Goal: Find specific page/section: Find specific page/section

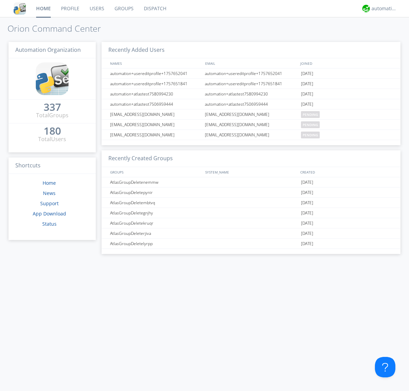
click at [154, 9] on link "Dispatch" at bounding box center [155, 8] width 33 height 17
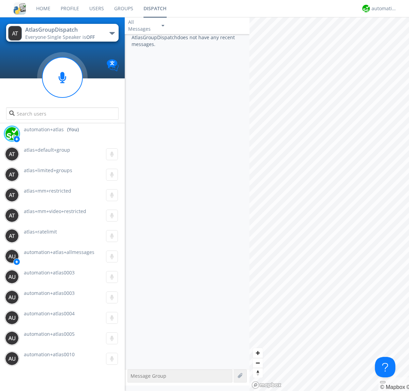
click at [112, 33] on div "button" at bounding box center [111, 33] width 5 height 3
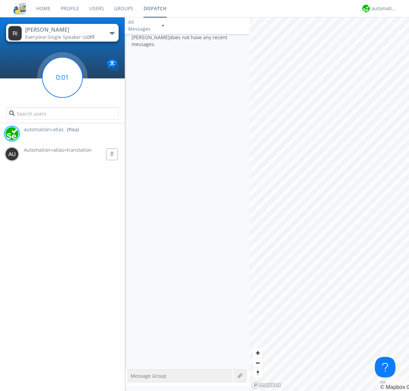
click at [62, 77] on g at bounding box center [62, 77] width 40 height 40
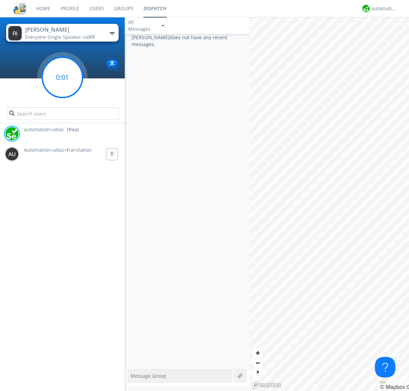
click at [62, 77] on g at bounding box center [62, 77] width 40 height 40
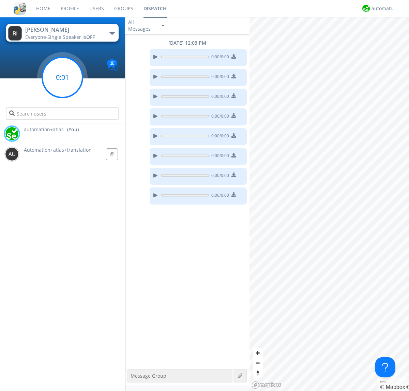
click at [62, 77] on g at bounding box center [62, 77] width 40 height 40
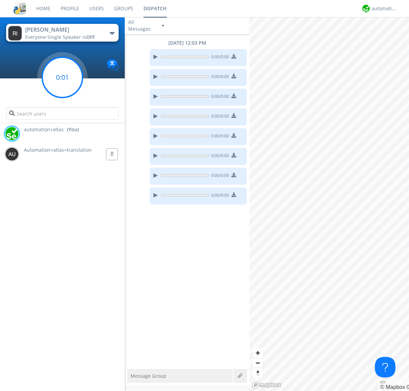
click at [62, 77] on g at bounding box center [62, 77] width 40 height 40
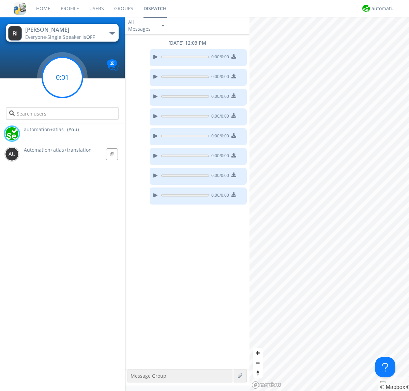
click at [62, 77] on g at bounding box center [62, 77] width 40 height 40
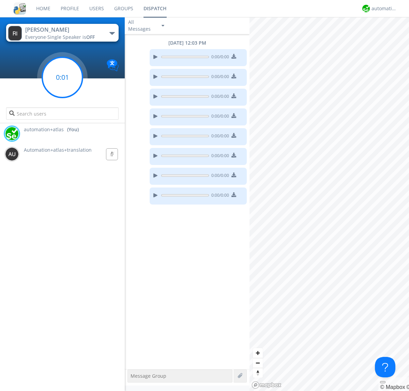
click at [62, 77] on g at bounding box center [62, 77] width 40 height 40
